Goal: Communication & Community: Answer question/provide support

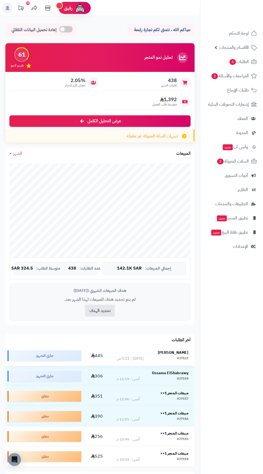
click at [173, 352] on strong "[PERSON_NAME]" at bounding box center [173, 353] width 31 height 6
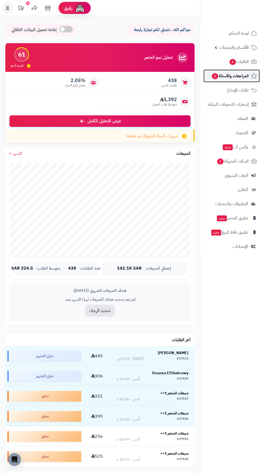
click at [232, 76] on span "المراجعات والأسئلة 2" at bounding box center [230, 76] width 38 height 8
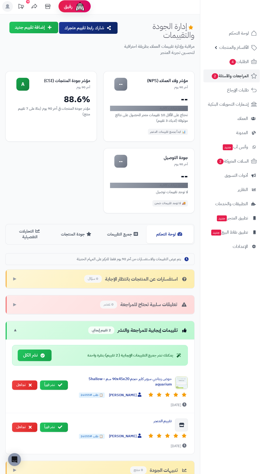
scroll to position [48, 0]
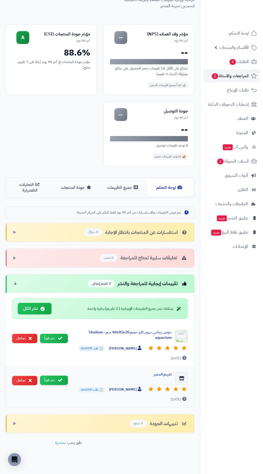
click at [60, 378] on icon at bounding box center [60, 380] width 4 height 4
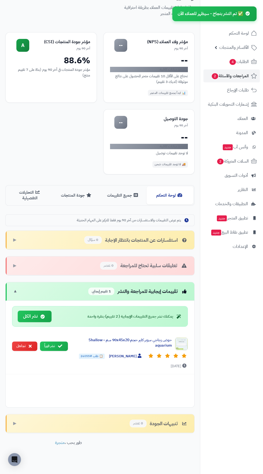
scroll to position [40, 0]
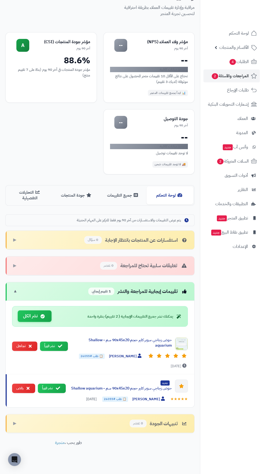
click at [48, 315] on button "نشر الكل" at bounding box center [35, 316] width 34 height 12
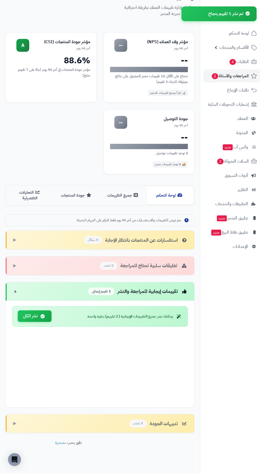
scroll to position [0, 0]
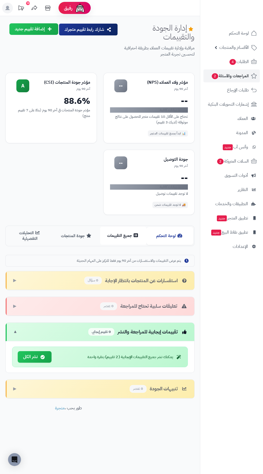
click at [131, 242] on button "جميع التقييمات" at bounding box center [123, 236] width 47 height 18
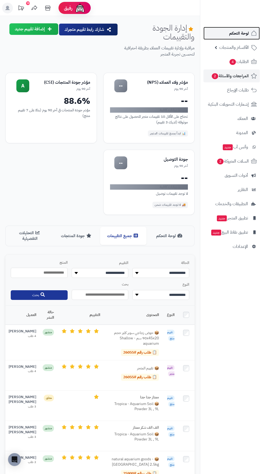
click at [238, 32] on span "لوحة التحكم" at bounding box center [239, 34] width 20 height 8
